Goal: Entertainment & Leisure: Consume media (video, audio)

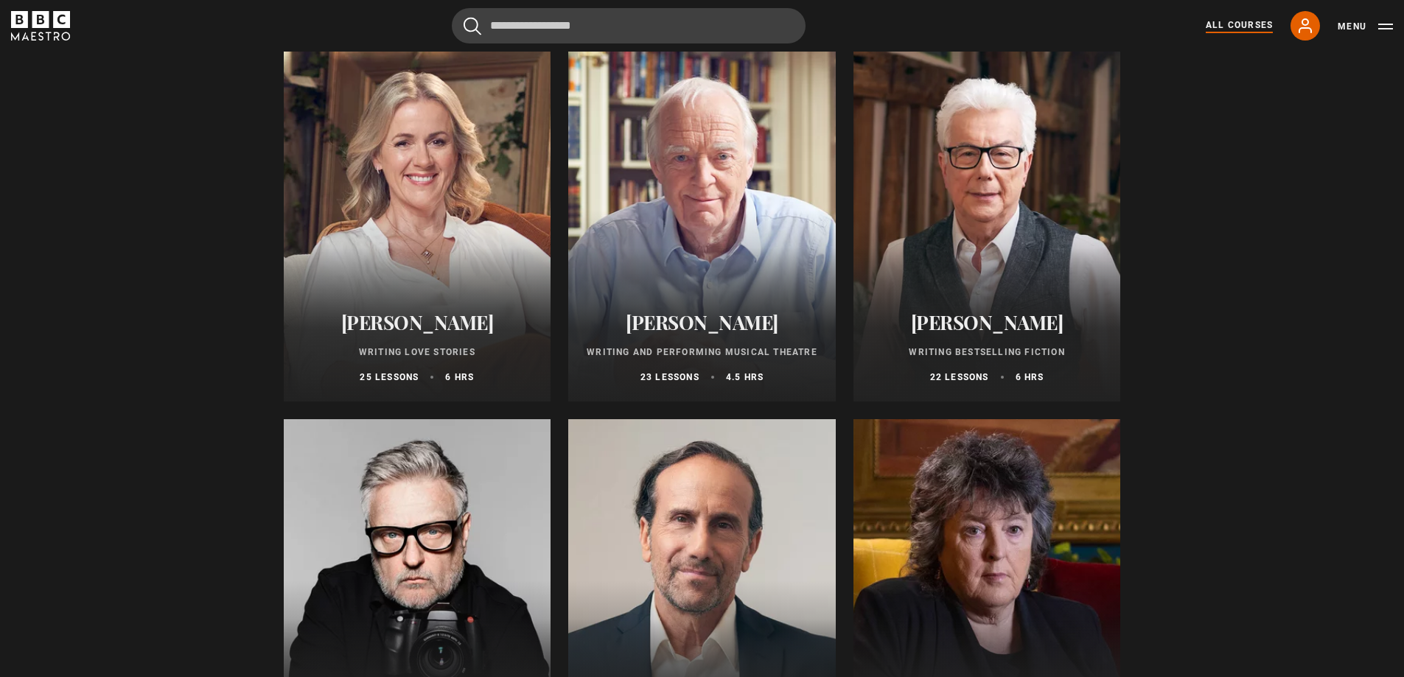
scroll to position [2873, 0]
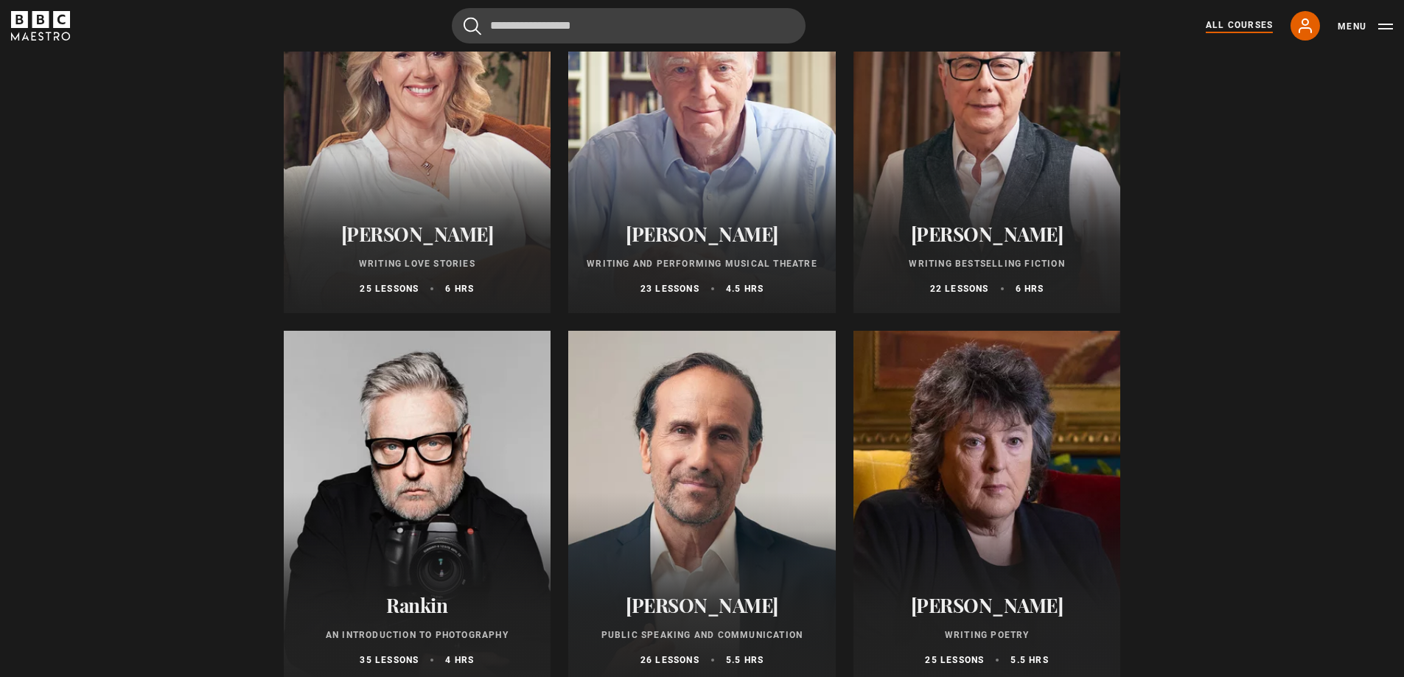
click at [1009, 178] on div at bounding box center [986, 136] width 267 height 354
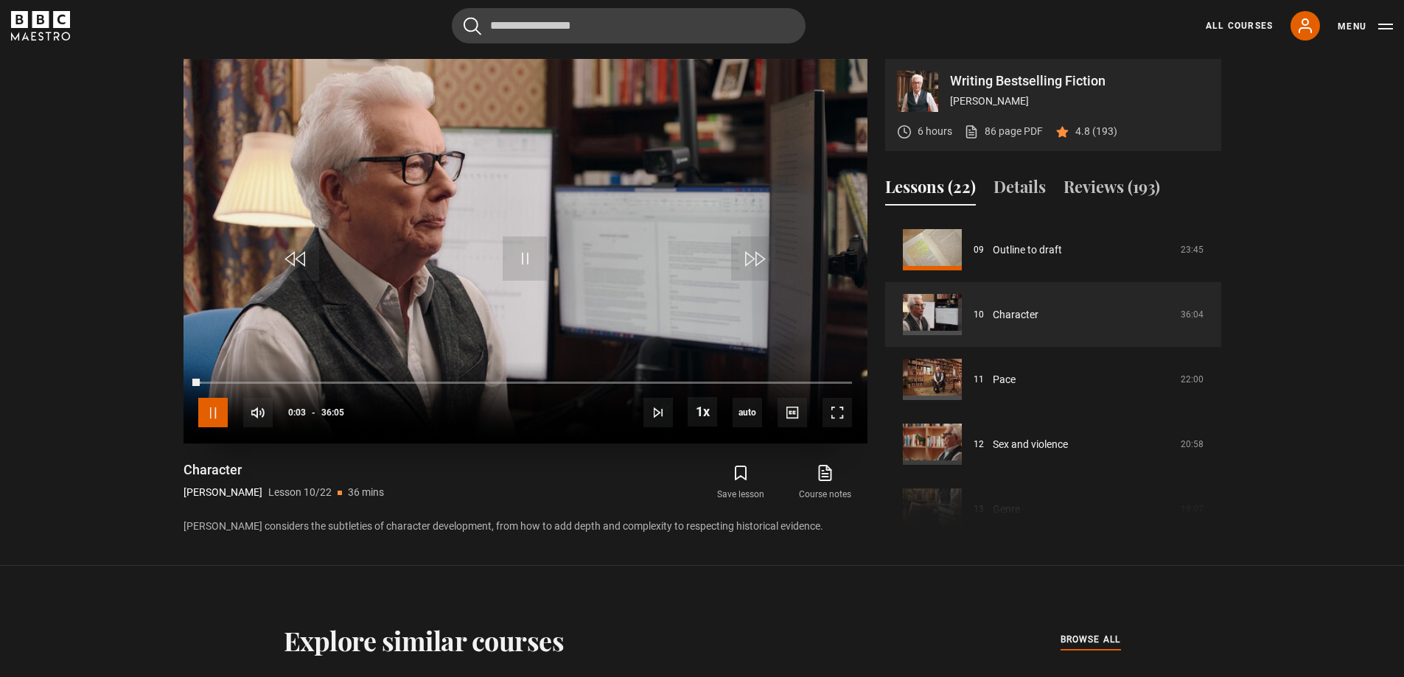
click at [201, 418] on span "Video Player" at bounding box center [212, 412] width 29 height 29
click at [209, 414] on span "Video Player" at bounding box center [212, 412] width 29 height 29
click at [701, 350] on span "1.5x" at bounding box center [706, 350] width 20 height 12
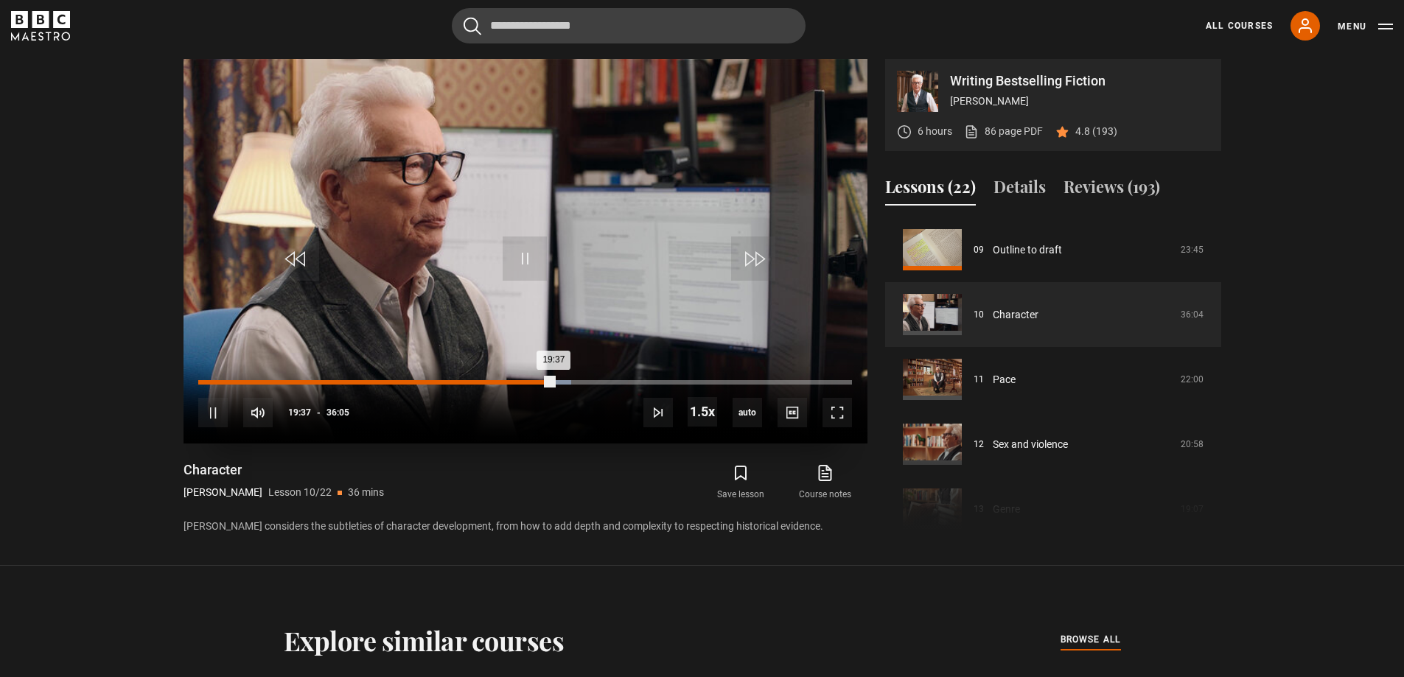
click at [530, 379] on div "10s Skip Back 10 seconds Pause 10s Skip Forward 10 seconds Loaded : 57.04% 19:1…" at bounding box center [525, 403] width 684 height 82
click at [526, 383] on div "Loaded : 57.04% 18:07 19:38" at bounding box center [524, 382] width 653 height 4
click at [647, 384] on div "24:45" at bounding box center [647, 382] width 2 height 4
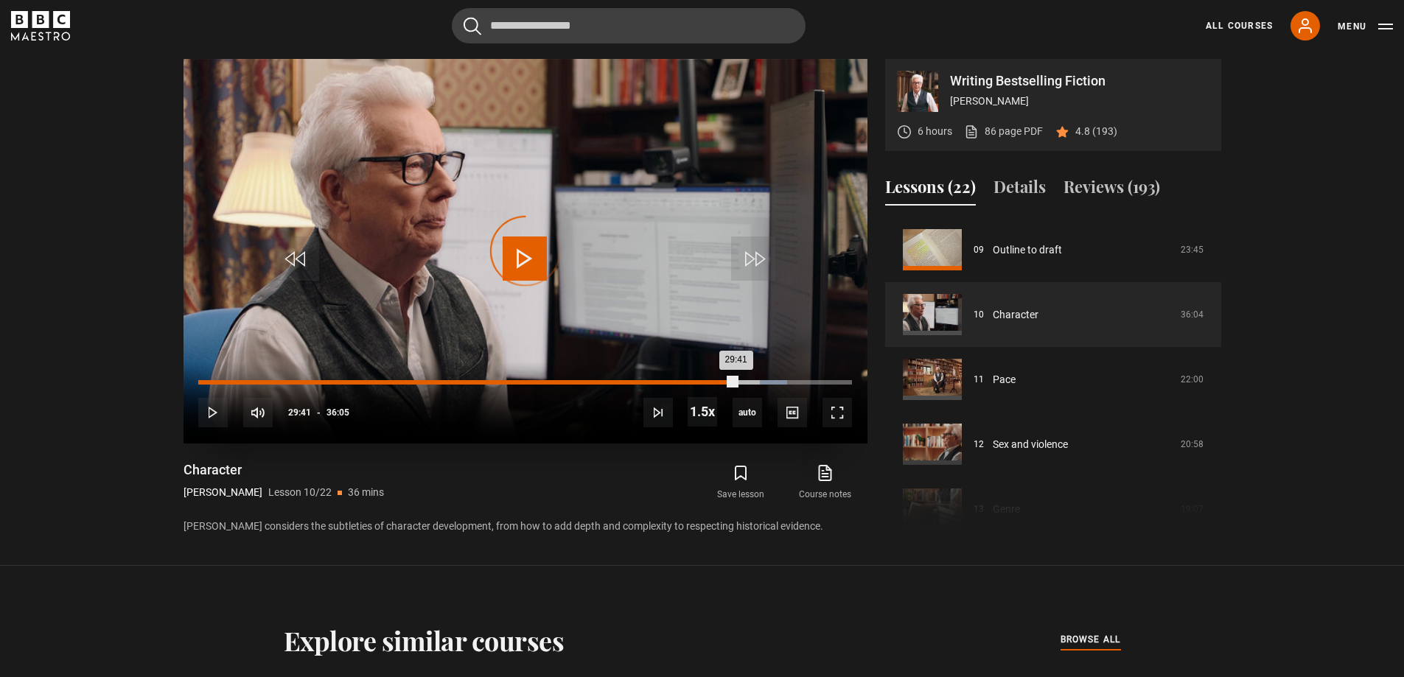
click at [735, 380] on div "Loaded : 90.07% 29:41 29:41" at bounding box center [524, 382] width 653 height 4
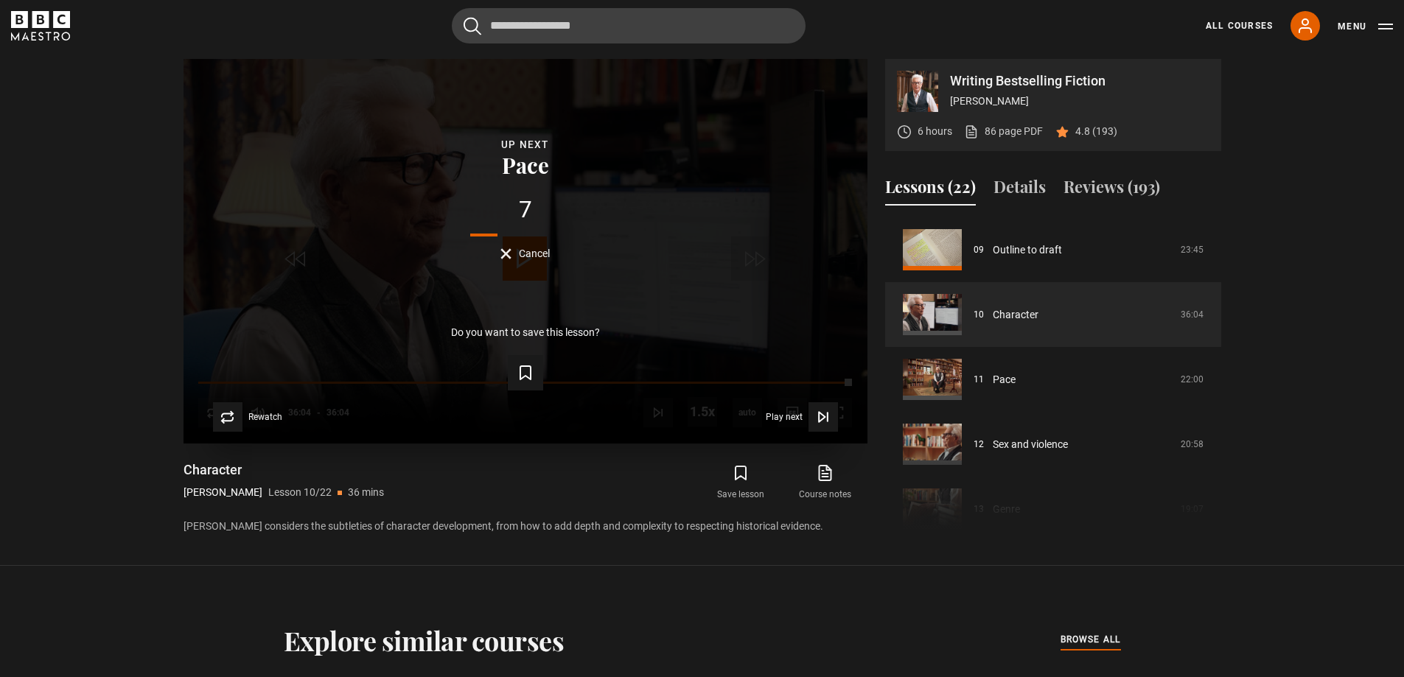
click at [505, 254] on button "Cancel" at bounding box center [524, 253] width 49 height 11
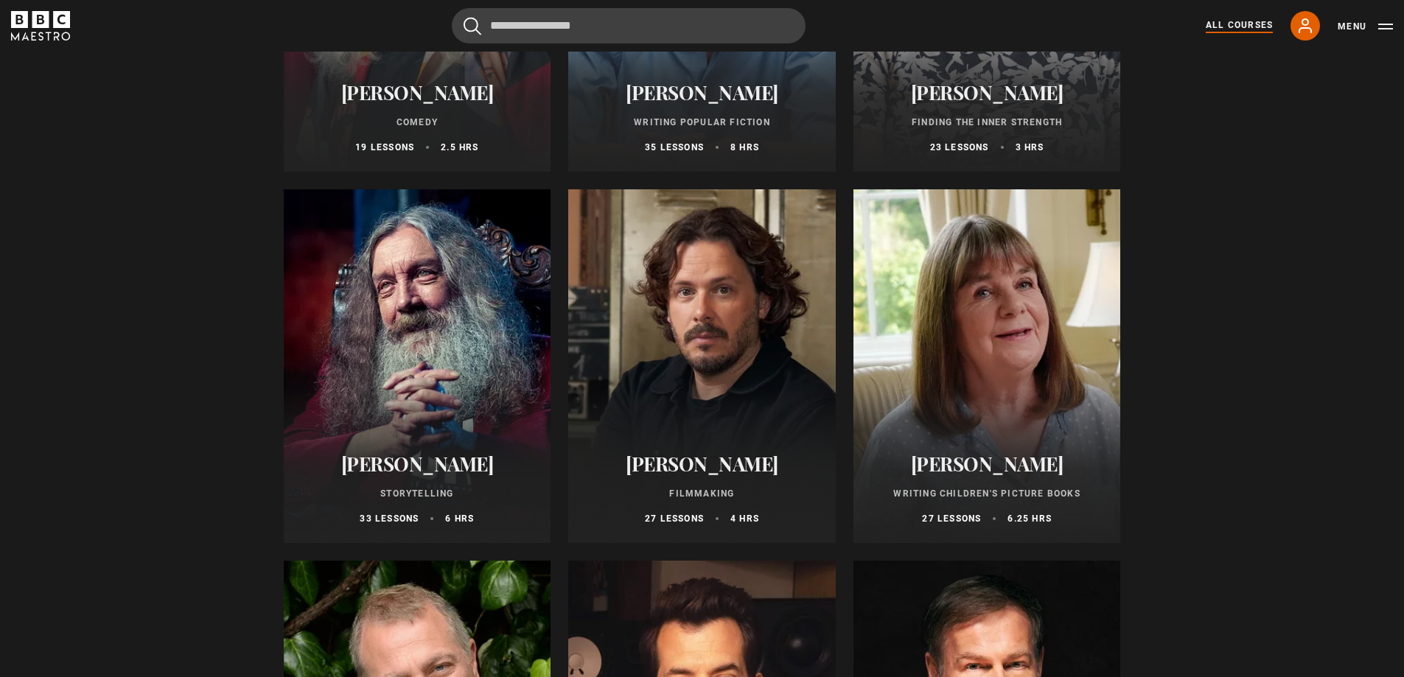
scroll to position [3831, 0]
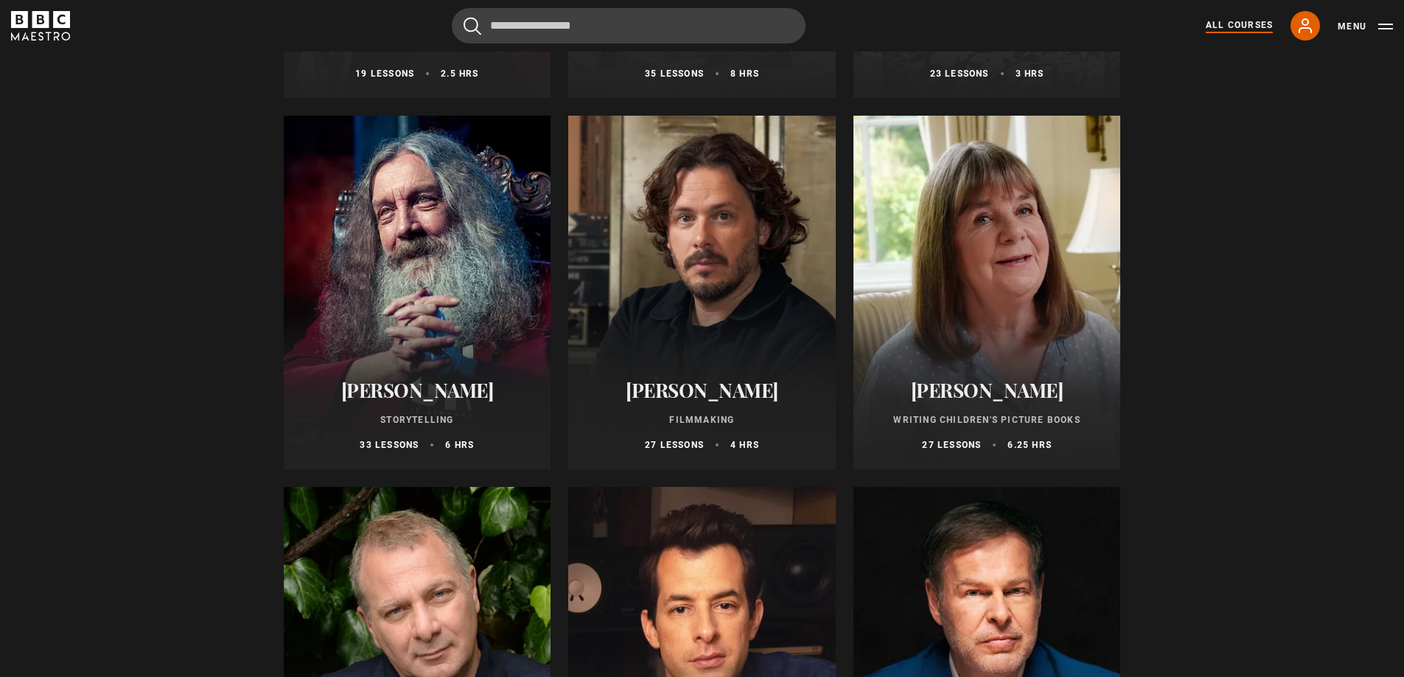
click at [405, 258] on div at bounding box center [417, 293] width 267 height 354
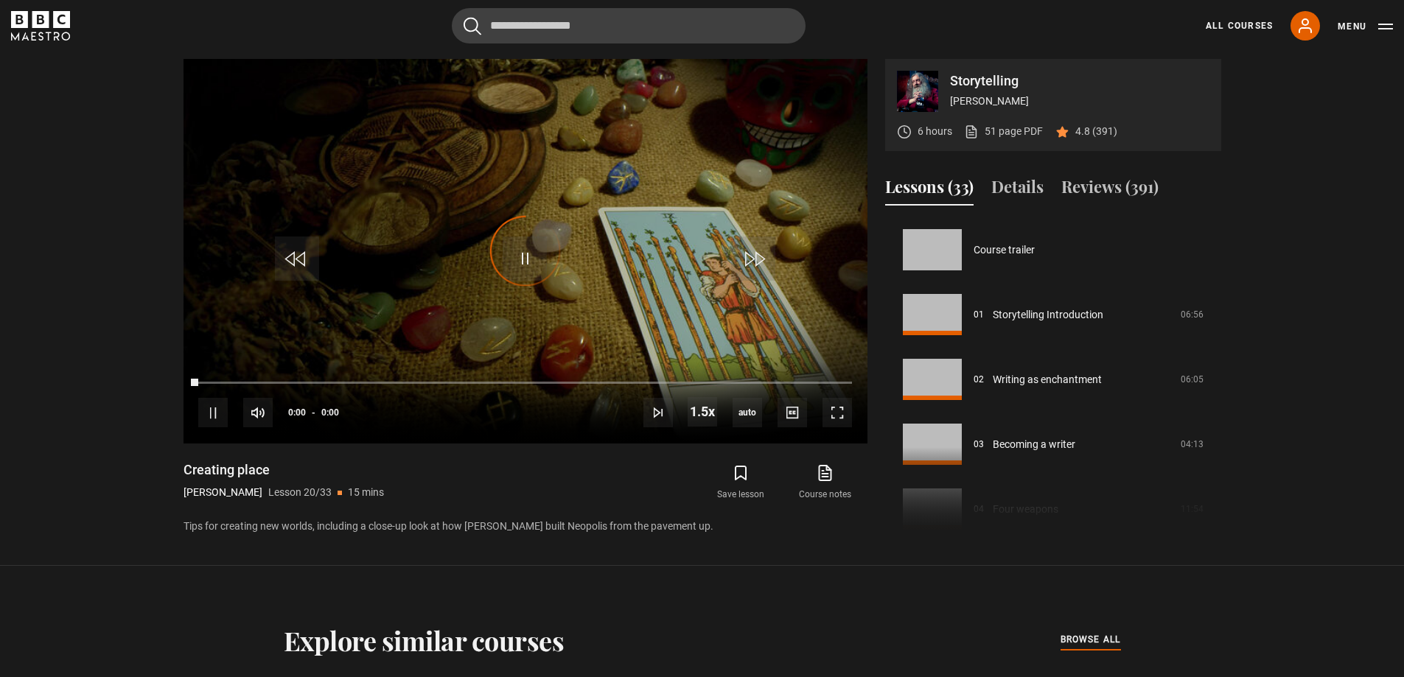
scroll to position [1232, 0]
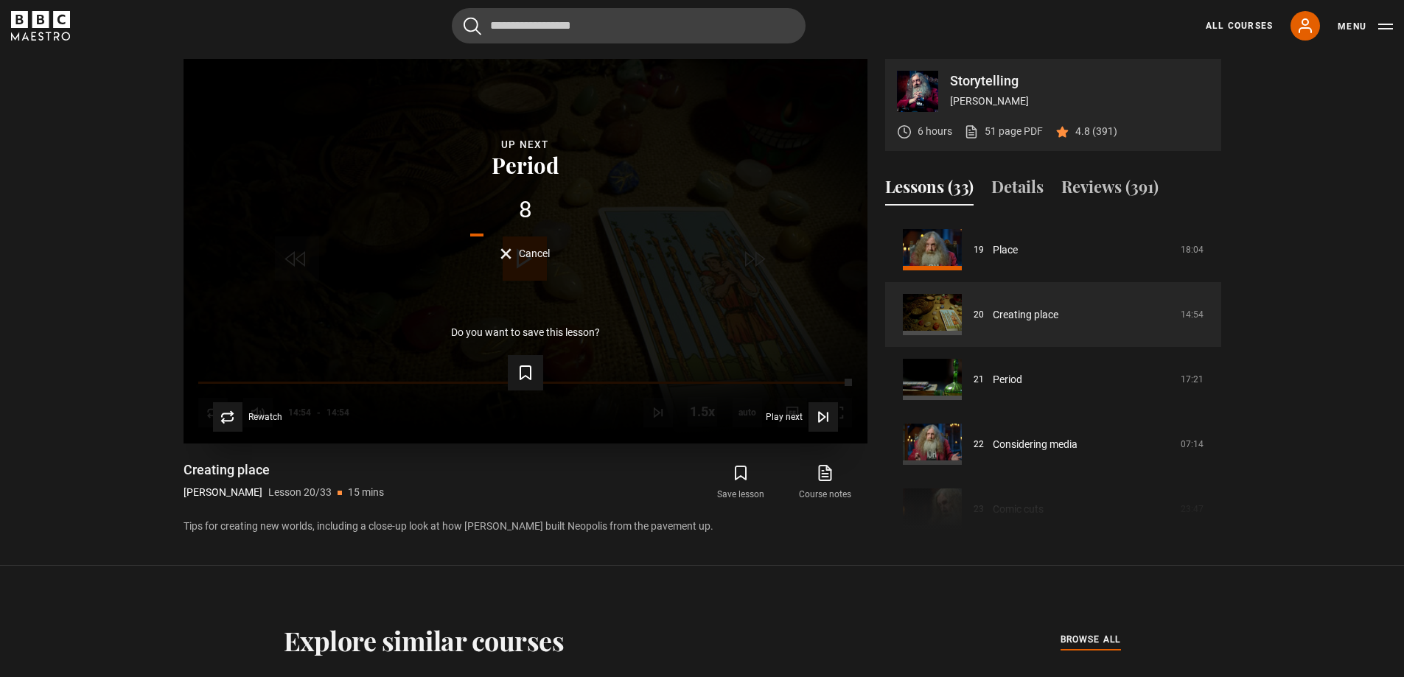
click at [502, 255] on button "Cancel" at bounding box center [524, 253] width 49 height 11
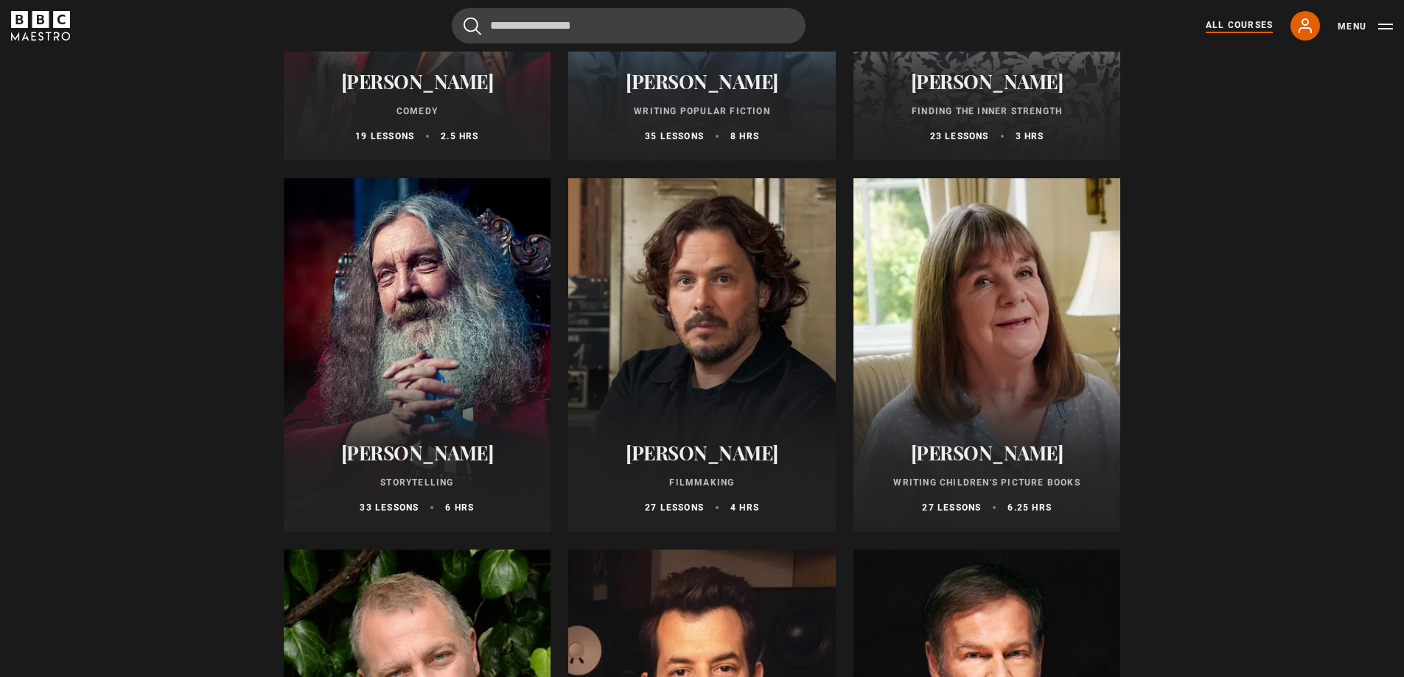
scroll to position [3758, 0]
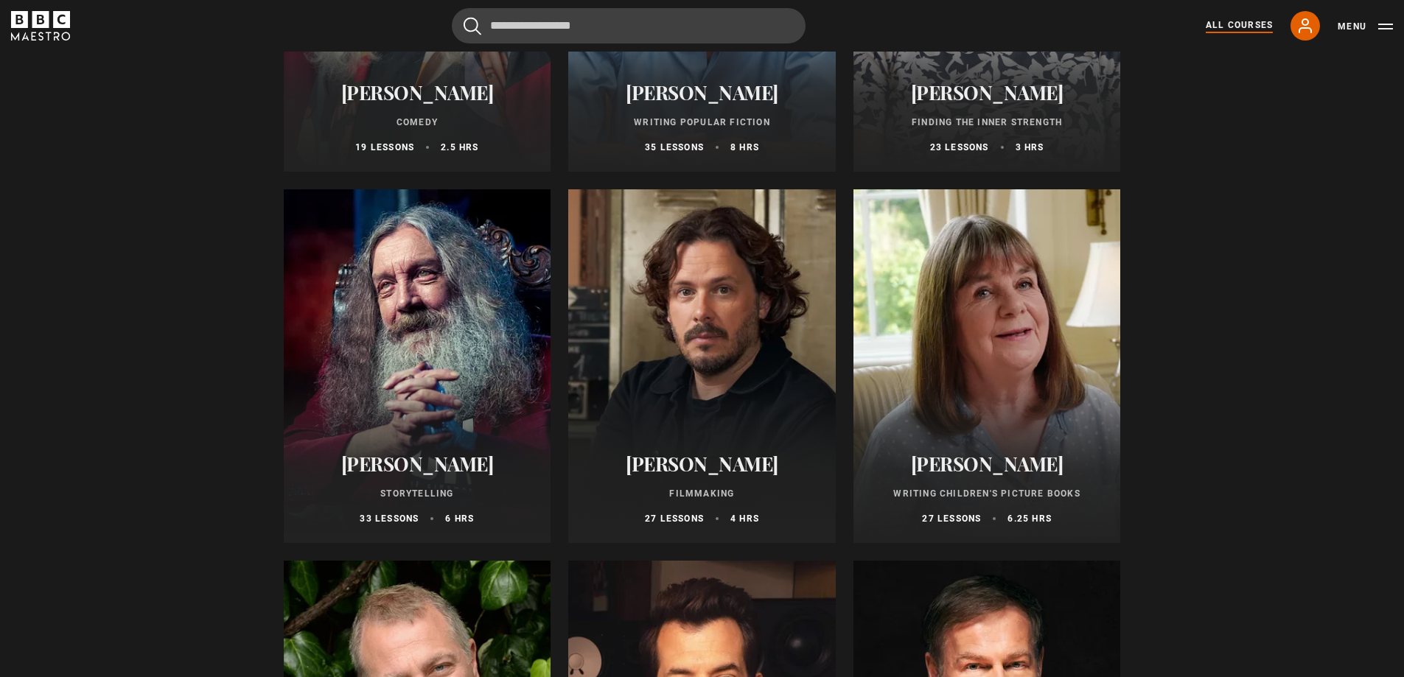
click at [772, 315] on div at bounding box center [701, 366] width 267 height 354
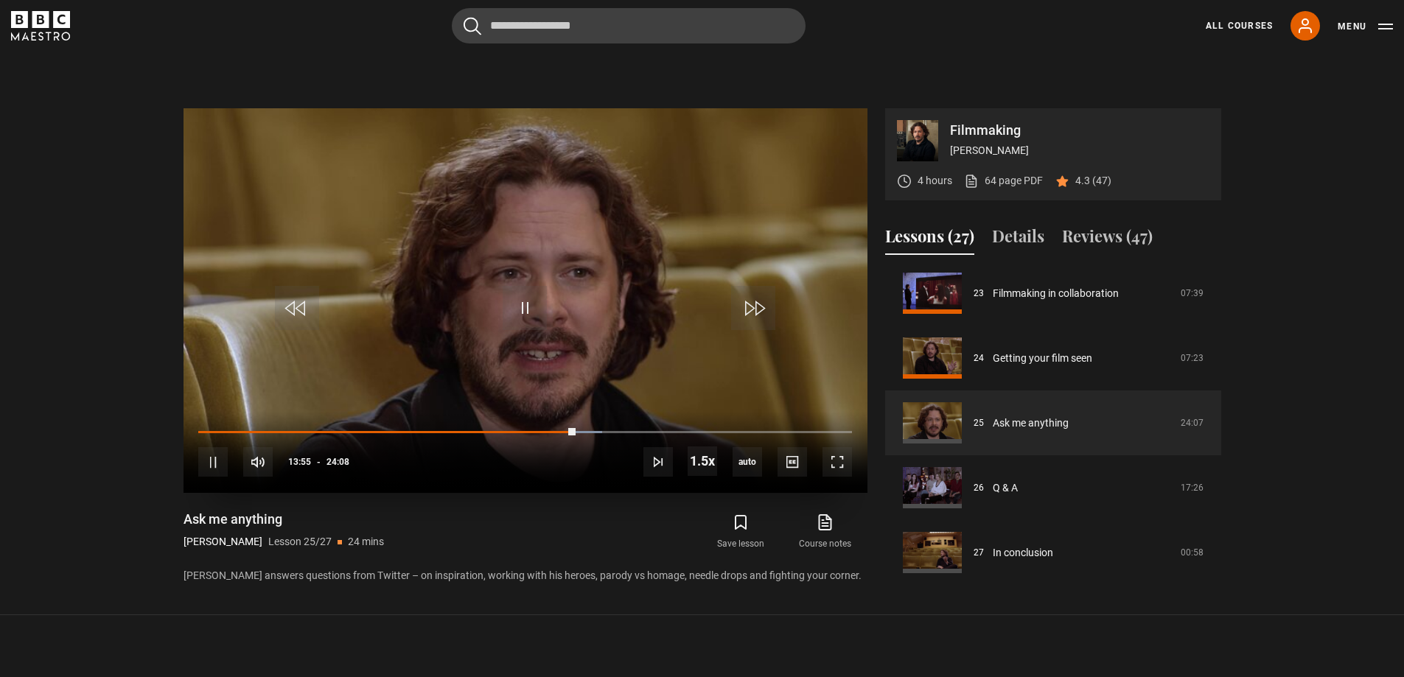
scroll to position [611, 0]
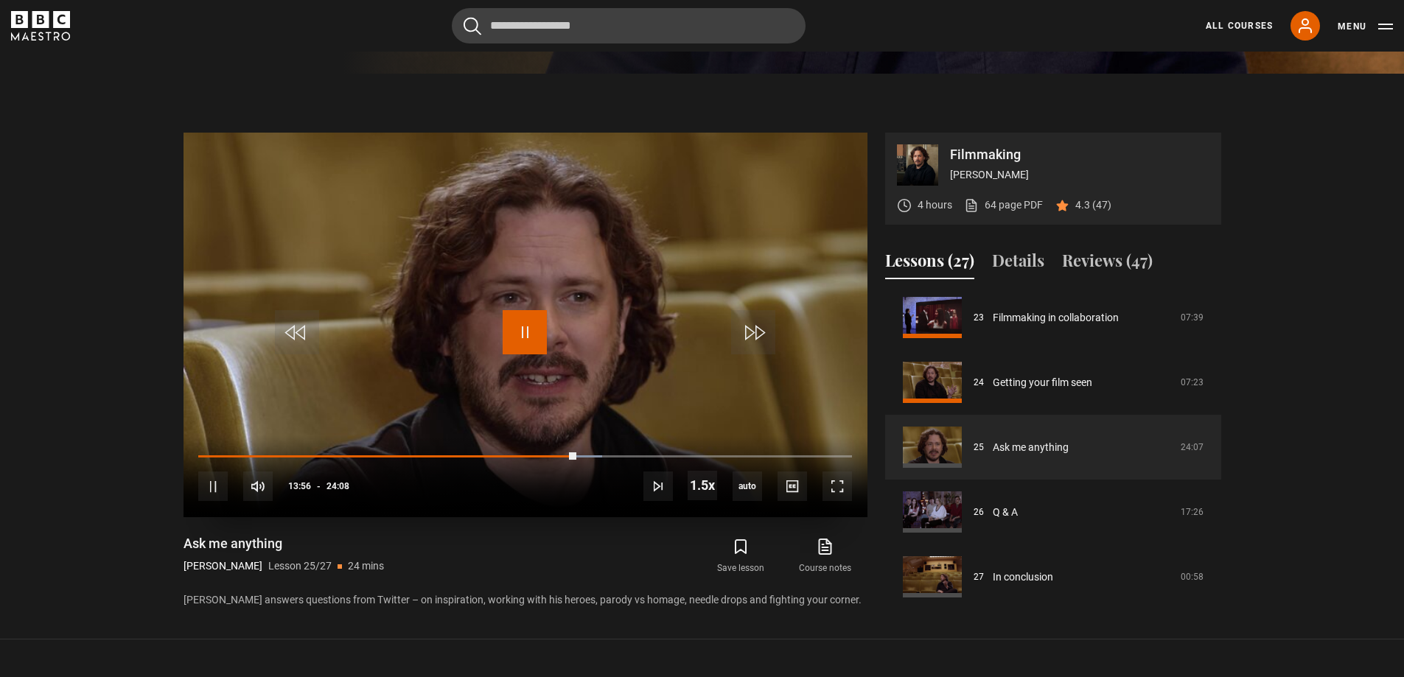
click at [535, 334] on span "Video Player" at bounding box center [524, 332] width 44 height 44
click at [534, 334] on span "Video Player" at bounding box center [524, 332] width 44 height 44
click at [211, 488] on span "Video Player" at bounding box center [212, 486] width 29 height 29
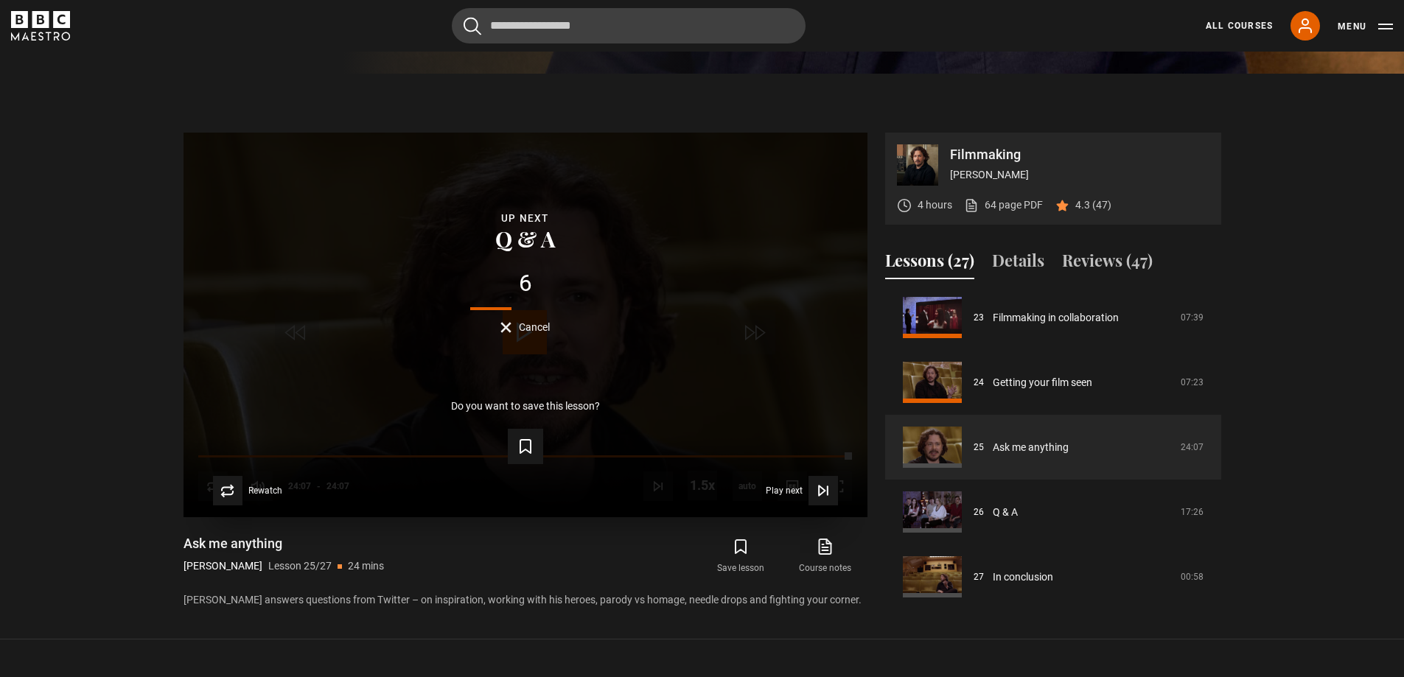
click at [510, 329] on button "Cancel" at bounding box center [524, 327] width 49 height 11
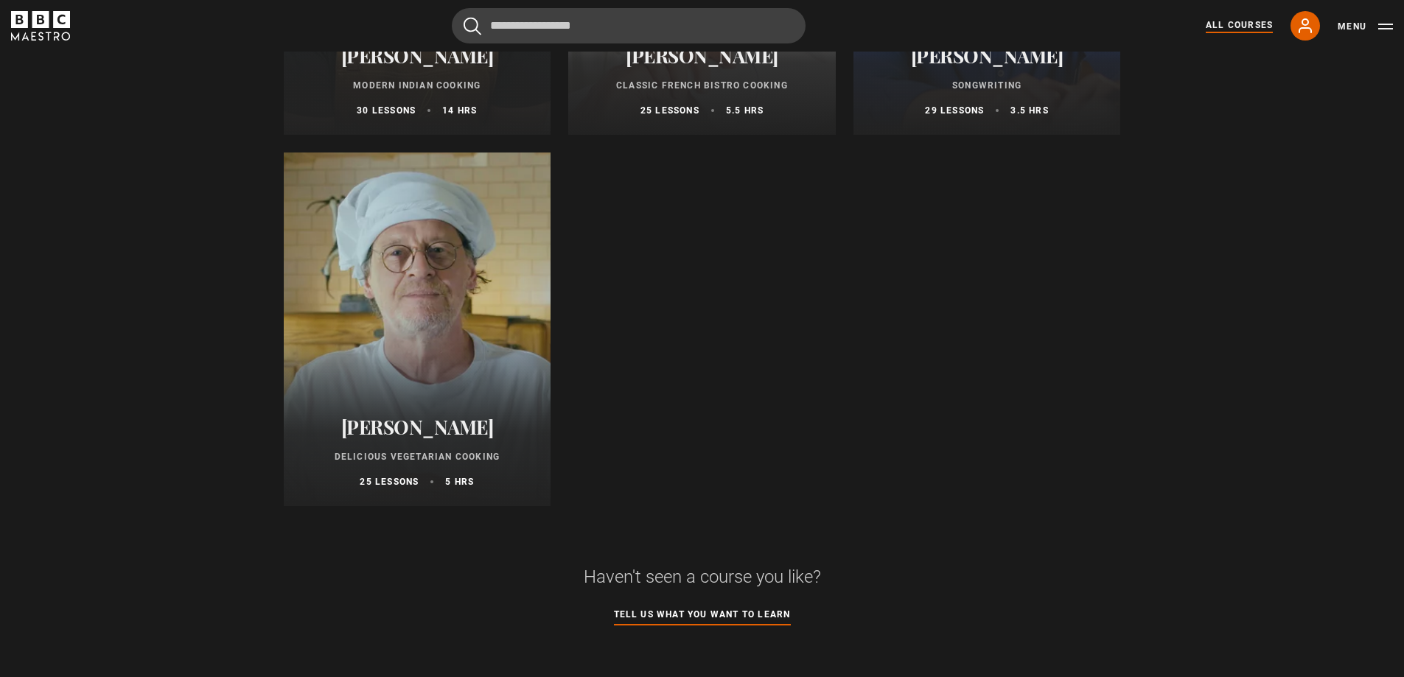
scroll to position [5673, 0]
